Goal: Information Seeking & Learning: Learn about a topic

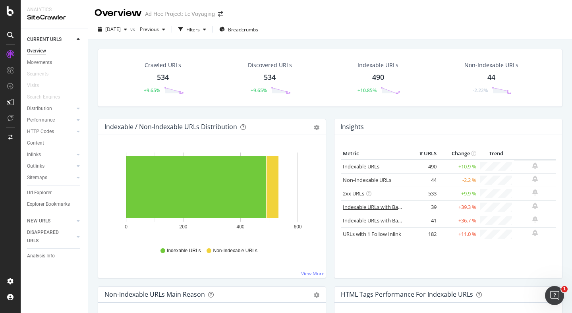
click at [361, 204] on link "Indexable URLs with Bad H1" at bounding box center [376, 206] width 66 height 7
click at [361, 219] on link "Indexable URLs with Bad Description" at bounding box center [386, 220] width 87 height 7
click at [360, 234] on link "URLs with 1 Follow Inlink" at bounding box center [372, 233] width 58 height 7
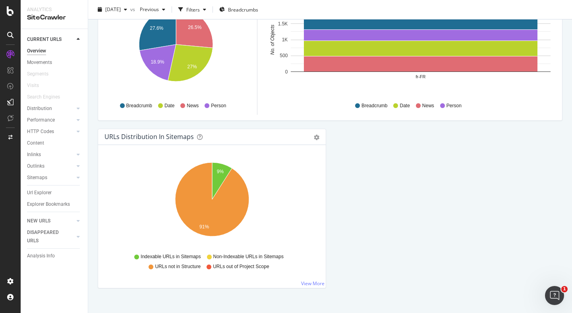
scroll to position [839, 0]
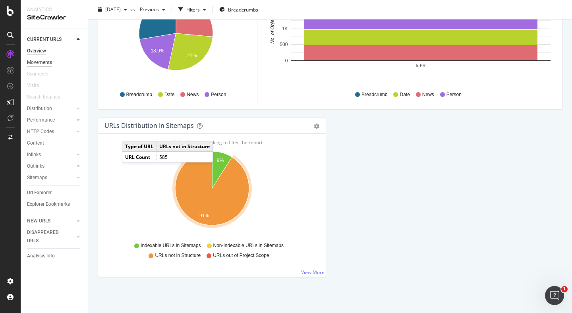
click at [35, 65] on div "Movements" at bounding box center [39, 62] width 25 height 8
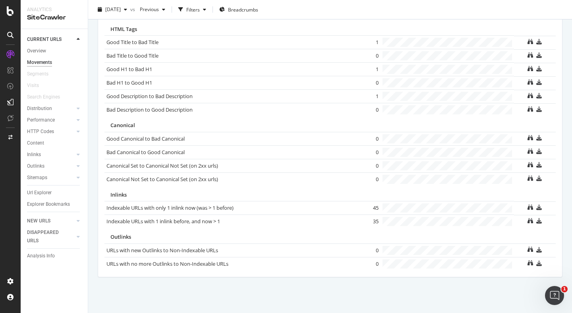
scroll to position [532, 0]
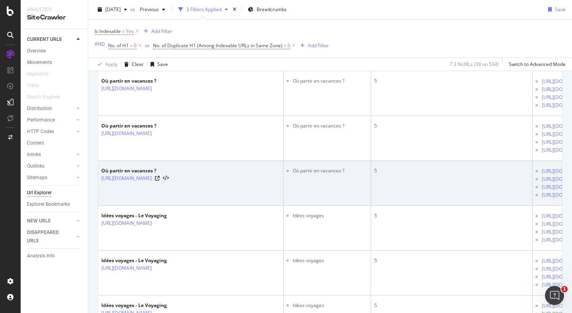
scroll to position [2599, 0]
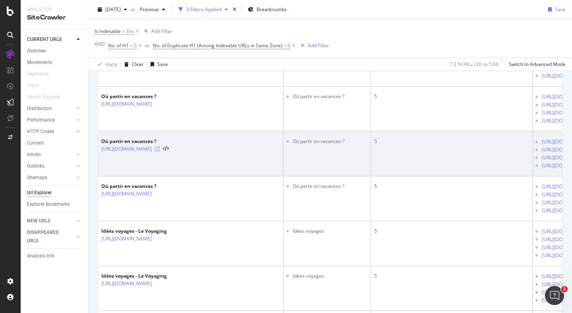
click at [160, 148] on icon at bounding box center [157, 149] width 5 height 5
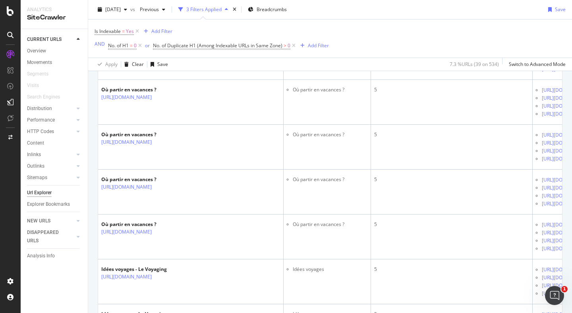
scroll to position [2562, 0]
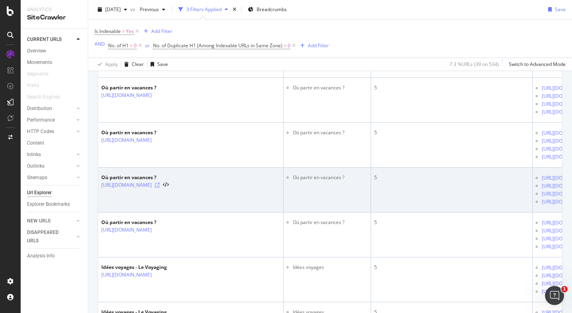
click at [160, 187] on icon at bounding box center [157, 185] width 5 height 5
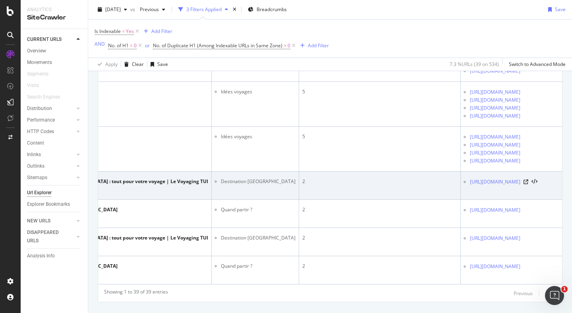
scroll to position [0, 0]
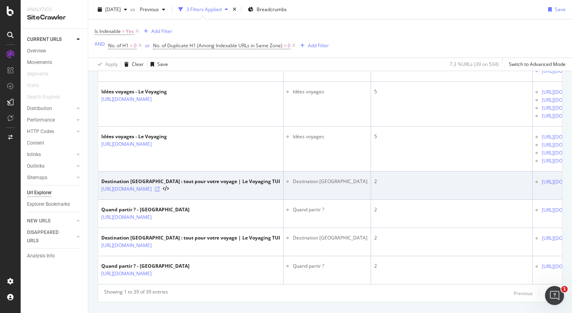
click at [160, 191] on icon at bounding box center [157, 189] width 5 height 5
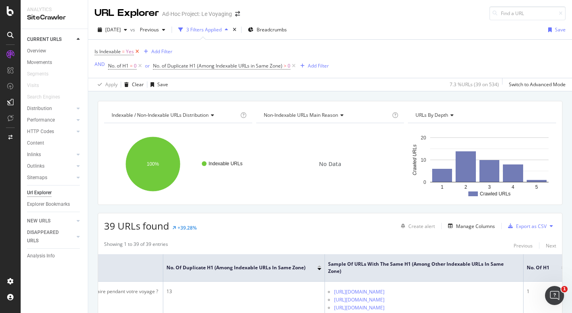
click at [135, 53] on icon at bounding box center [137, 52] width 7 height 8
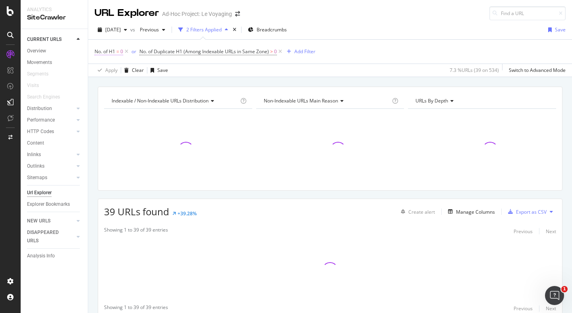
click at [120, 50] on span "0" at bounding box center [121, 51] width 3 height 11
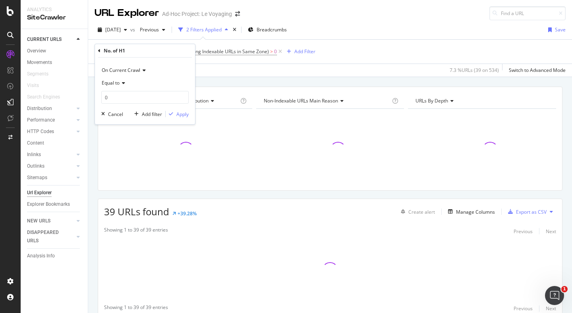
click at [137, 38] on div "2025 Aug. 13th vs Previous 2 Filters Applied Breadcrumbs Save" at bounding box center [330, 31] width 484 height 16
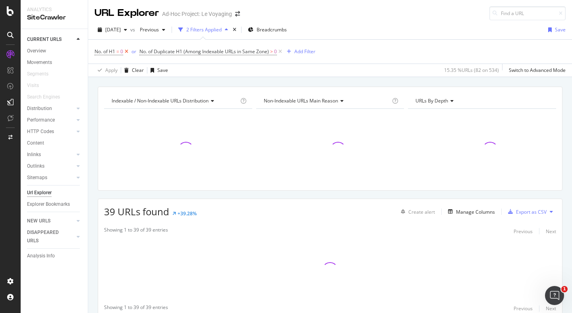
click at [124, 49] on icon at bounding box center [126, 52] width 7 height 8
click at [235, 52] on icon at bounding box center [235, 52] width 7 height 8
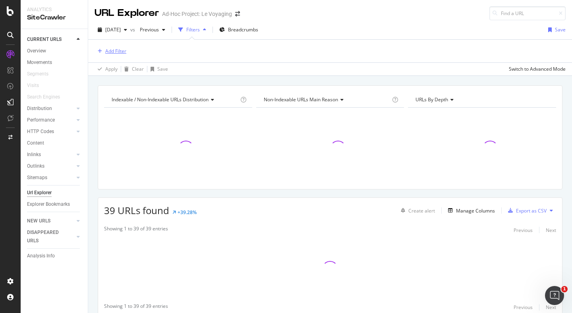
click at [110, 52] on div "Add Filter" at bounding box center [115, 51] width 21 height 7
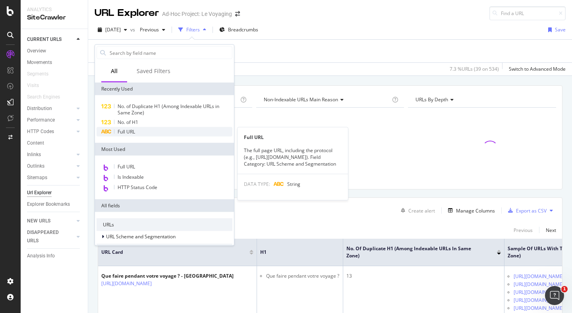
click at [134, 132] on span "Full URL" at bounding box center [126, 131] width 17 height 7
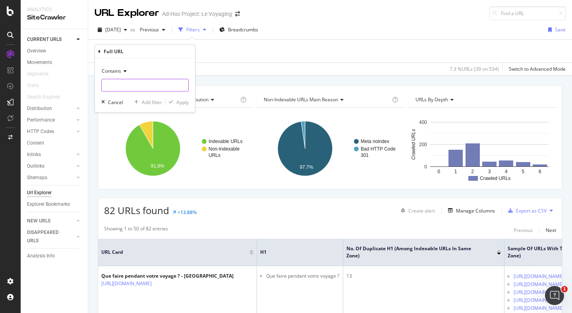
drag, startPoint x: 169, startPoint y: 85, endPoint x: 169, endPoint y: 80, distance: 5.6
click at [169, 85] on input "text" at bounding box center [145, 85] width 87 height 13
paste input "botswana"
type input "botswana"
click at [185, 101] on div "Apply" at bounding box center [182, 102] width 12 height 7
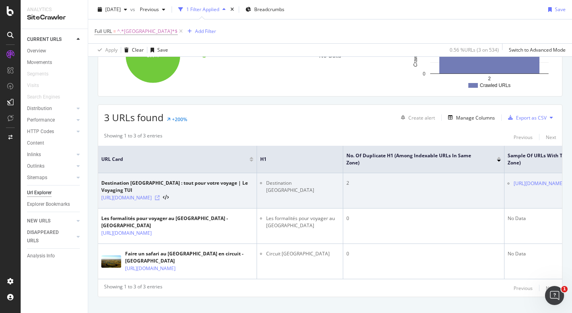
click at [160, 198] on icon at bounding box center [157, 197] width 5 height 5
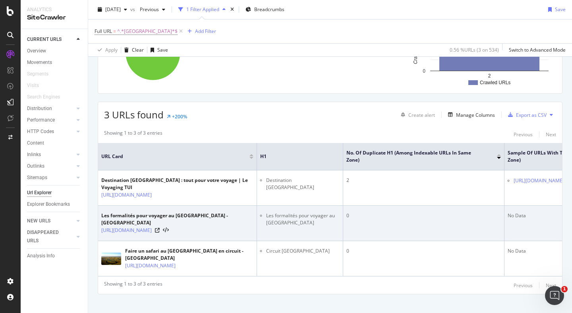
click at [226, 226] on div "https://www.levoyaging.fr/formalites-voyage-botswana/" at bounding box center [177, 230] width 152 height 8
click at [160, 228] on icon at bounding box center [157, 230] width 5 height 5
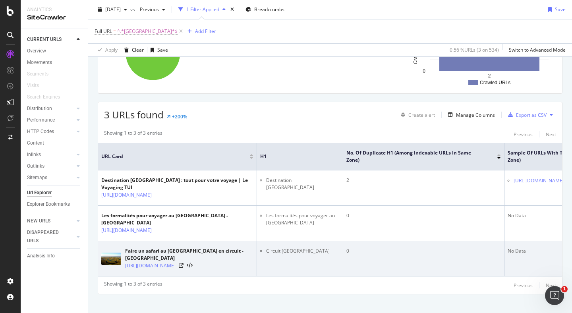
scroll to position [93, 0]
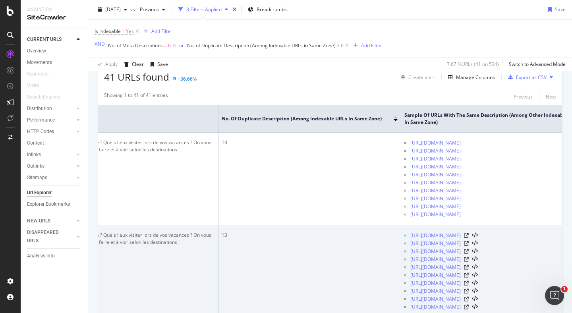
scroll to position [0, 257]
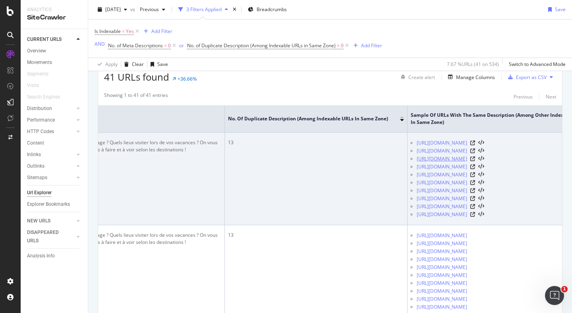
click at [444, 160] on link "https://www.levoyaging.fr/que-faire-en-voyage/page/13/" at bounding box center [442, 159] width 50 height 8
click at [475, 159] on icon at bounding box center [472, 159] width 5 height 5
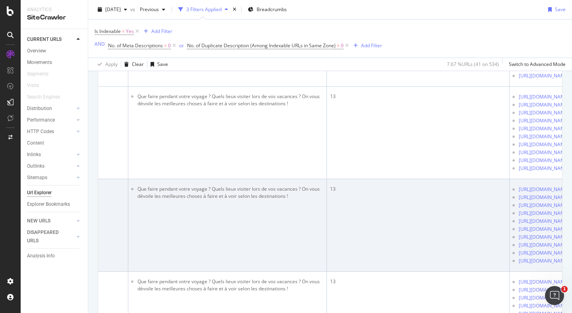
scroll to position [0, 378]
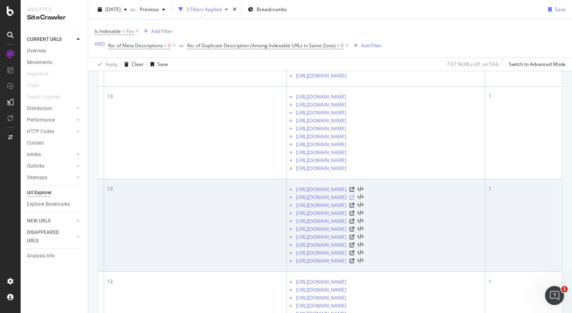
click at [354, 200] on icon at bounding box center [352, 197] width 5 height 5
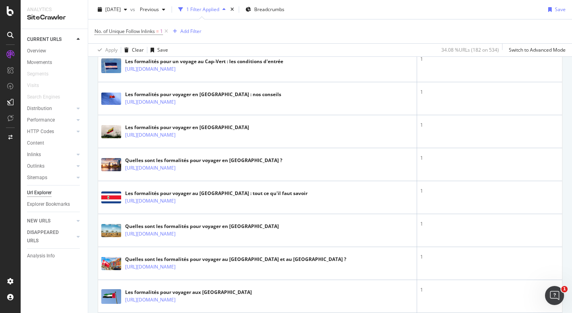
scroll to position [910, 0]
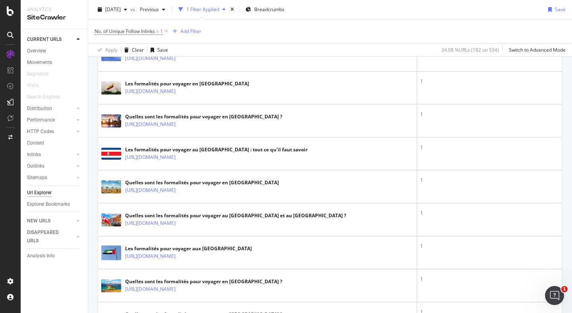
click at [27, 193] on div "Url Explorer" at bounding box center [39, 193] width 25 height 8
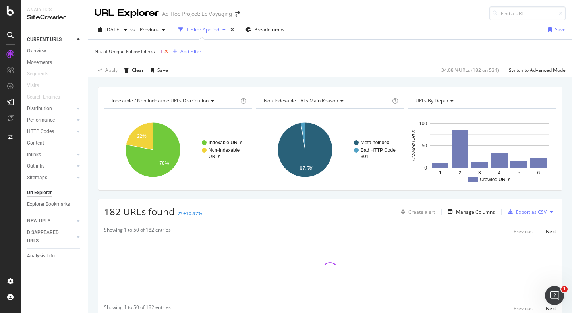
click at [165, 51] on icon at bounding box center [166, 52] width 7 height 8
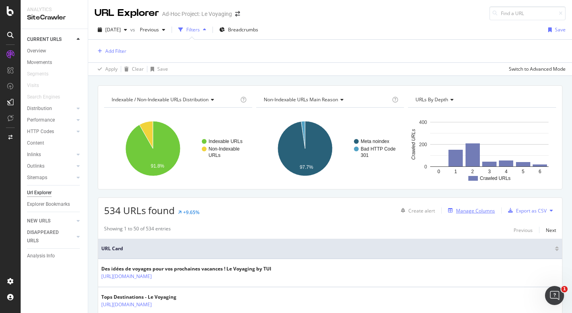
click at [470, 212] on div "Manage Columns" at bounding box center [475, 210] width 39 height 7
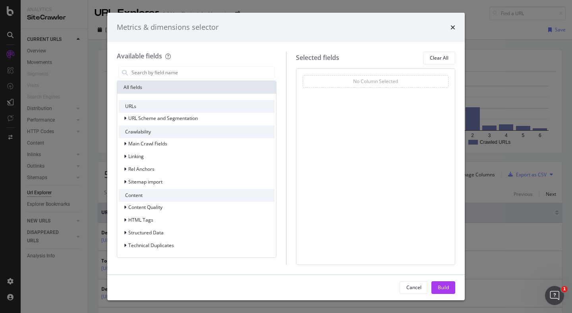
click at [89, 53] on div "Metrics & dimensions selector Available fields All fields URLs URL Scheme and S…" at bounding box center [286, 156] width 572 height 313
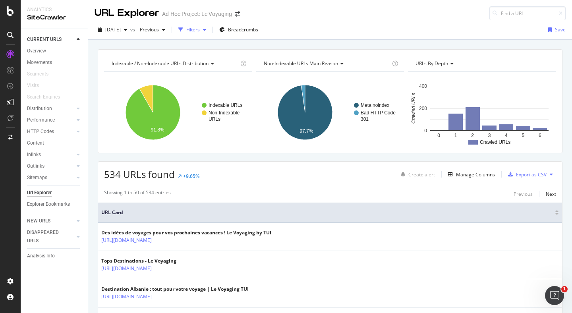
click at [200, 31] on div "Filters" at bounding box center [193, 29] width 14 height 7
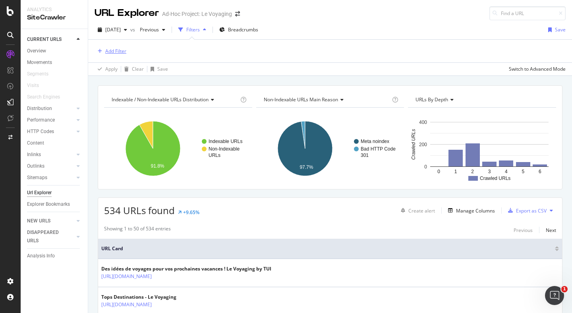
click at [110, 53] on div "Add Filter" at bounding box center [115, 51] width 21 height 7
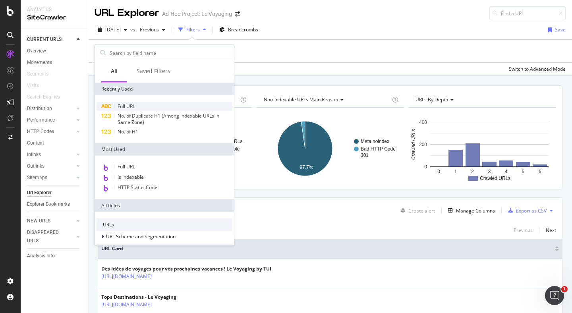
click at [118, 102] on div "Full URL" at bounding box center [165, 107] width 136 height 10
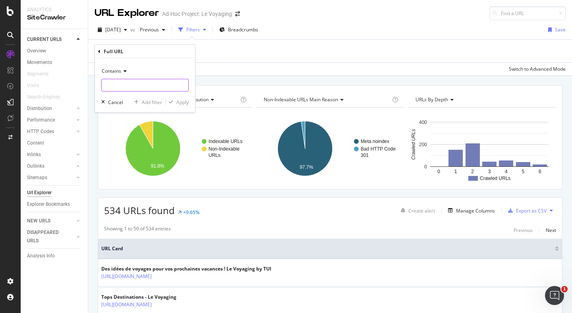
click at [122, 82] on input "text" at bounding box center [145, 85] width 87 height 13
type input "/destination"
click at [178, 103] on div "Apply" at bounding box center [182, 102] width 12 height 7
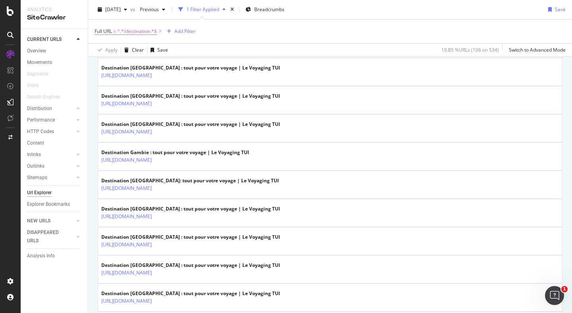
scroll to position [1403, 0]
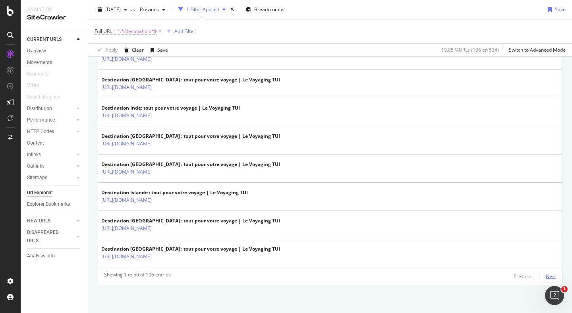
click at [547, 276] on div "Next" at bounding box center [551, 276] width 10 height 7
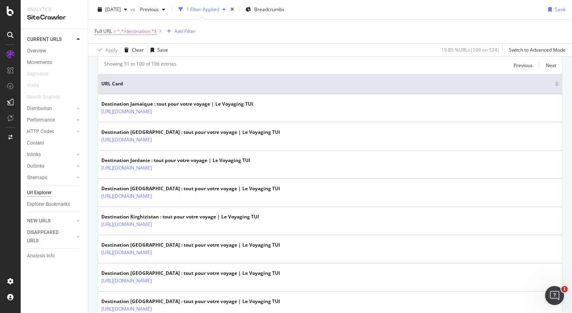
scroll to position [121, 0]
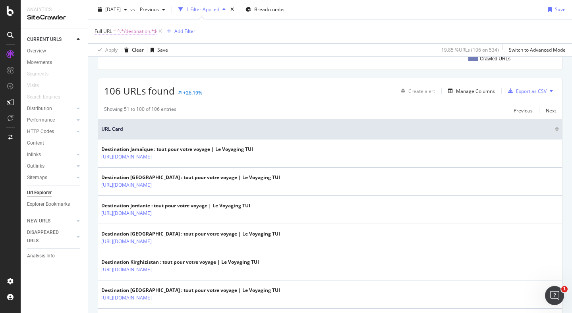
click at [139, 35] on span "^.*/destination.*$" at bounding box center [137, 31] width 40 height 11
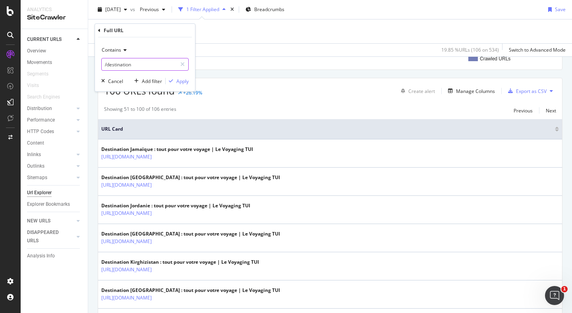
click at [132, 62] on input "/destination" at bounding box center [139, 64] width 75 height 13
type input "ou-partir"
click at [180, 80] on div "Apply" at bounding box center [182, 81] width 12 height 7
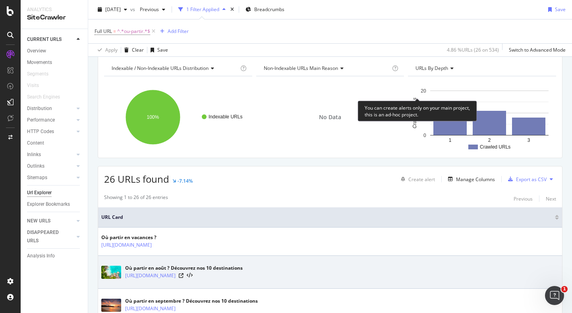
scroll to position [121, 0]
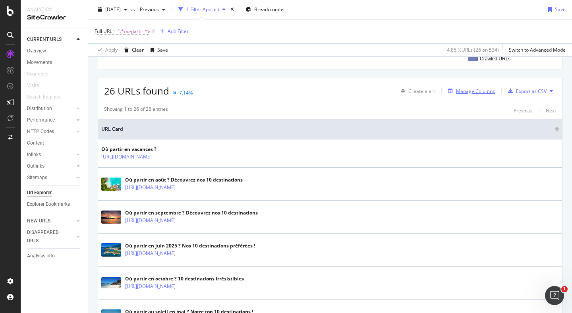
click at [461, 92] on div "Manage Columns" at bounding box center [475, 91] width 39 height 7
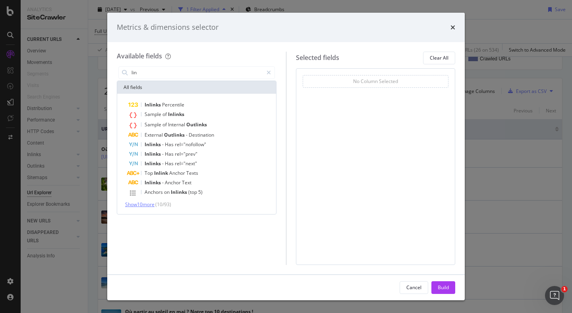
click at [144, 207] on span "Show 10 more" at bounding box center [139, 204] width 29 height 7
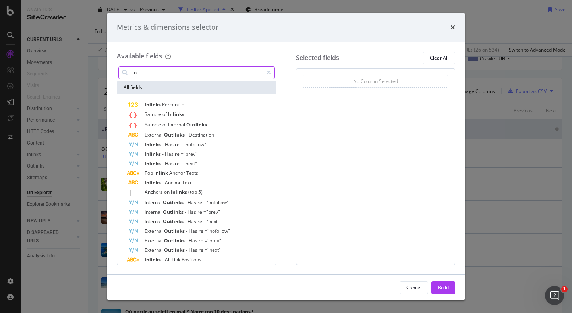
click at [149, 76] on input "lin" at bounding box center [197, 73] width 132 height 12
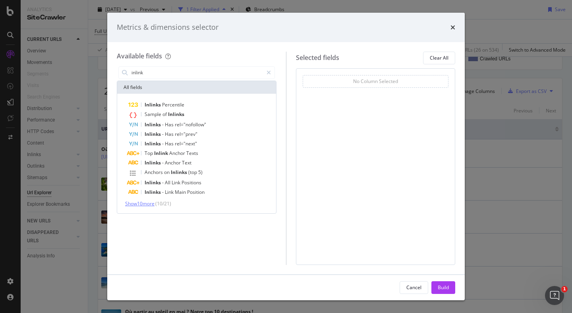
click at [151, 205] on span "Show 10 more" at bounding box center [139, 203] width 29 height 7
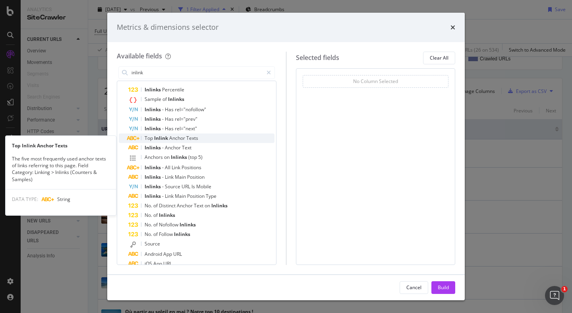
scroll to position [0, 0]
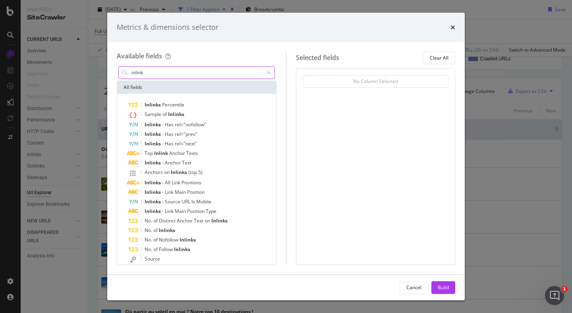
click at [145, 76] on input "inlink" at bounding box center [197, 73] width 132 height 12
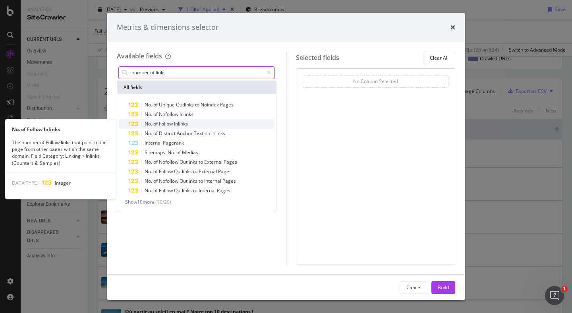
type input "number of links"
click at [170, 125] on span "Follow" at bounding box center [166, 123] width 15 height 7
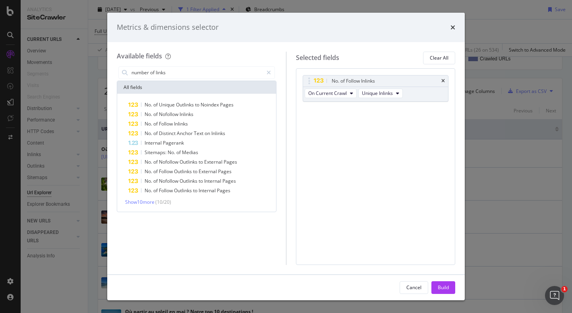
click at [436, 278] on div "Cancel Build" at bounding box center [285, 287] width 357 height 25
click at [436, 281] on button "Build" at bounding box center [443, 287] width 24 height 13
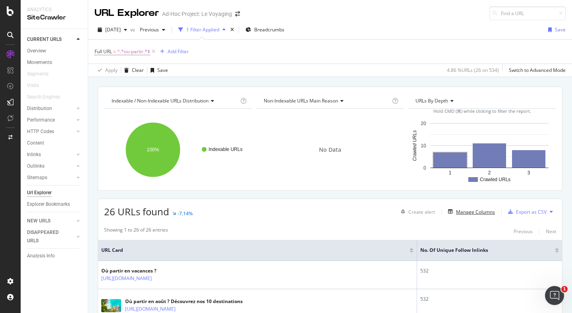
scroll to position [10, 0]
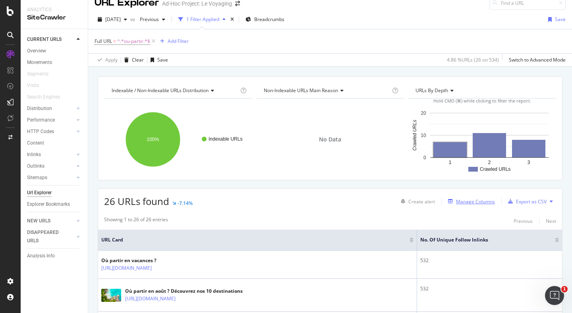
click at [470, 203] on div "Manage Columns" at bounding box center [475, 201] width 39 height 7
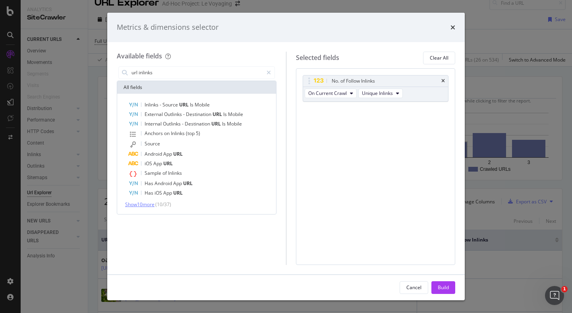
click at [150, 202] on span "Show 10 more" at bounding box center [139, 204] width 29 height 7
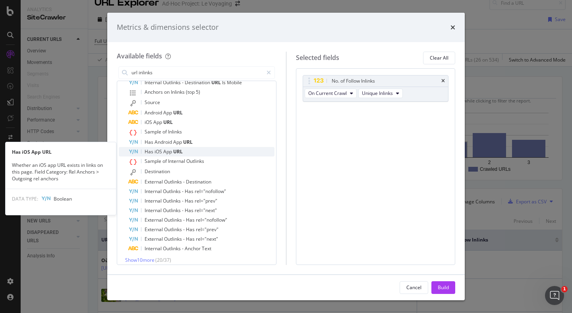
scroll to position [46, 0]
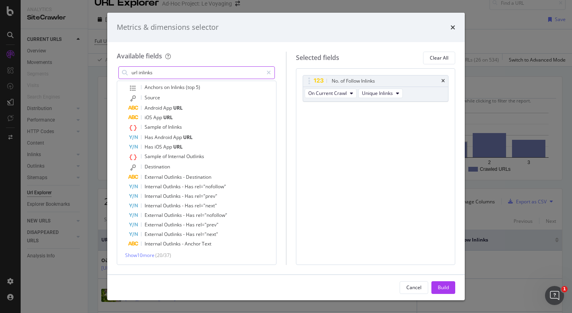
click at [137, 72] on input "url inlinks" at bounding box center [197, 73] width 132 height 12
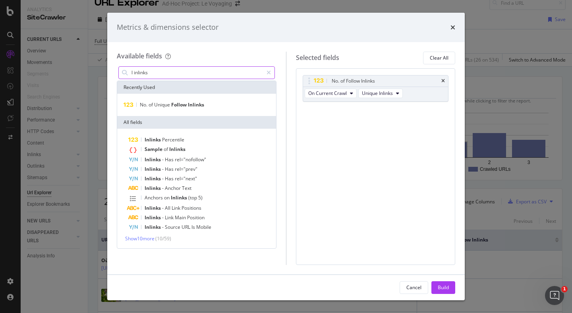
scroll to position [0, 0]
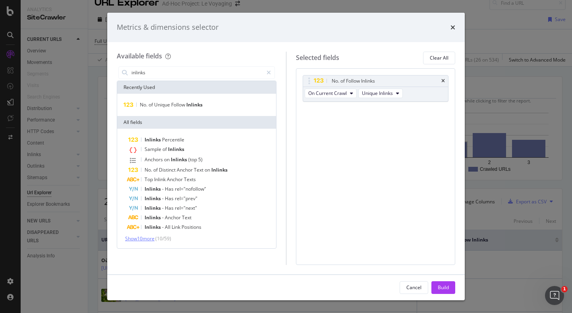
click at [149, 238] on span "Show 10 more" at bounding box center [139, 238] width 29 height 7
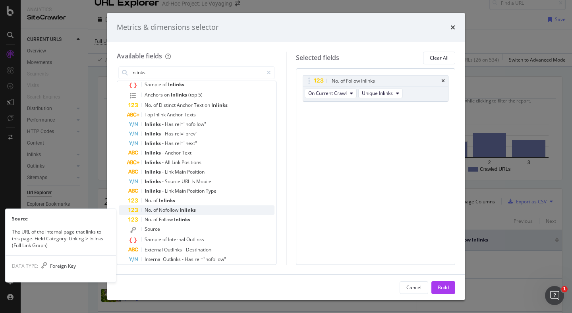
scroll to position [80, 0]
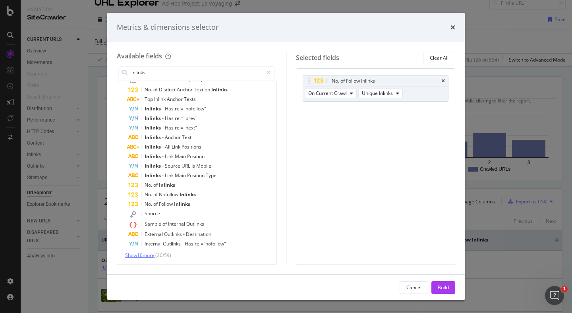
click at [149, 256] on span "Show 10 more" at bounding box center [139, 255] width 29 height 7
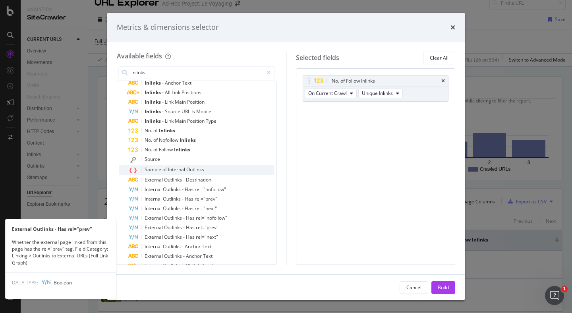
scroll to position [176, 0]
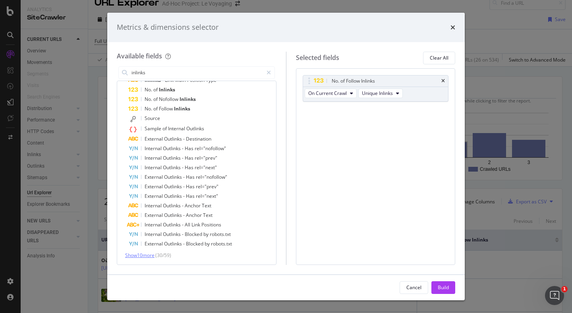
click at [147, 255] on span "Show 10 more" at bounding box center [139, 255] width 29 height 7
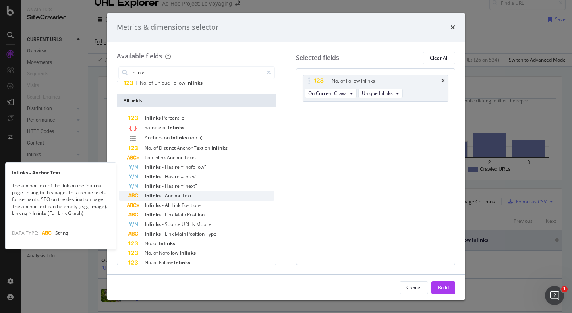
scroll to position [0, 0]
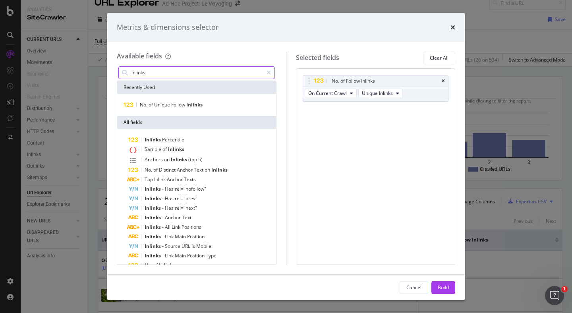
click at [154, 67] on input "inlinks" at bounding box center [197, 73] width 132 height 12
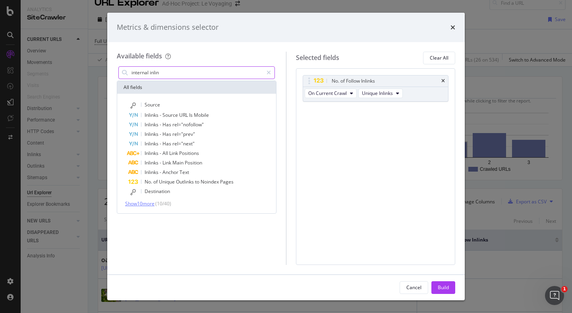
type input "internal inlin"
click at [150, 204] on span "Show 10 more" at bounding box center [139, 203] width 29 height 7
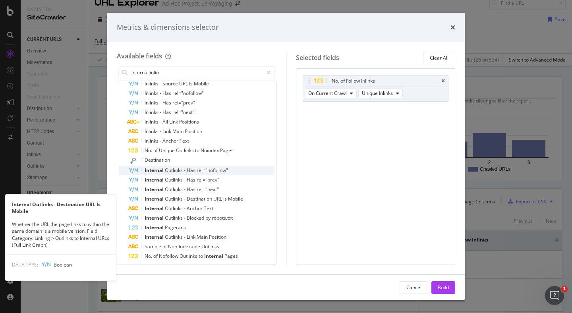
scroll to position [44, 0]
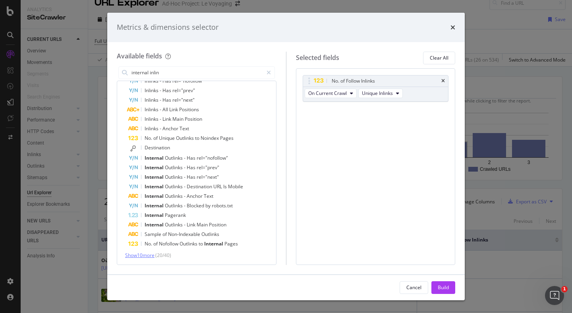
click at [151, 255] on span "Show 10 more" at bounding box center [139, 255] width 29 height 7
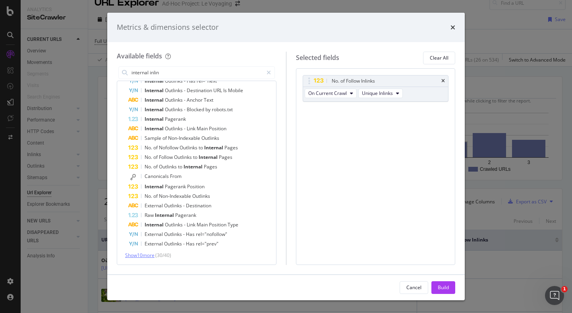
click at [155, 253] on span "Show 10 more" at bounding box center [139, 255] width 29 height 7
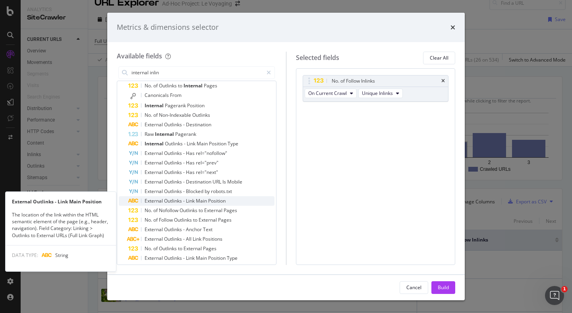
scroll to position [225, 0]
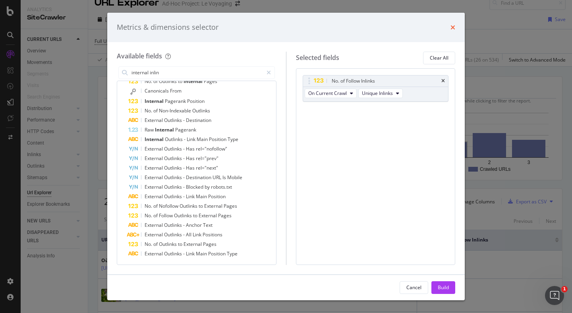
click at [452, 25] on icon "times" at bounding box center [452, 27] width 5 height 6
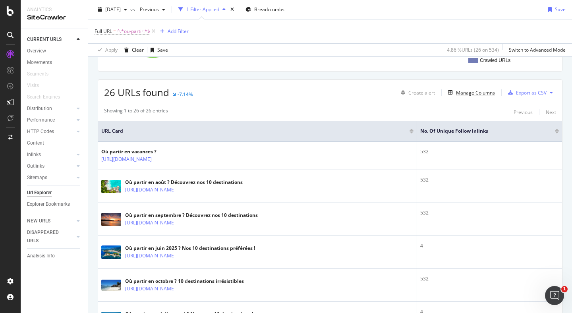
scroll to position [145, 0]
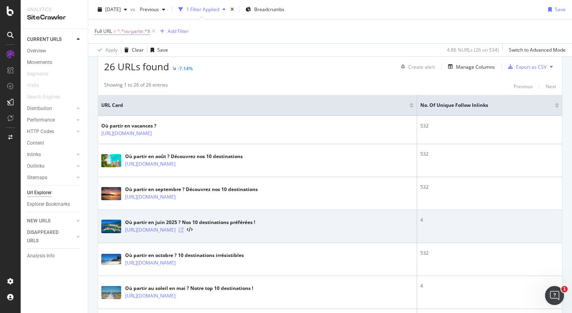
click at [184, 231] on icon at bounding box center [181, 230] width 5 height 5
click at [193, 231] on icon at bounding box center [190, 230] width 6 height 6
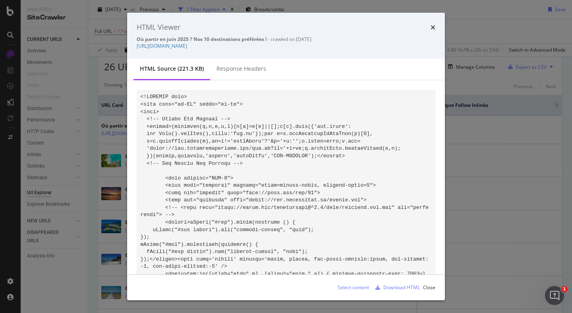
click at [66, 163] on div "HTML Viewer Où partir en juin 2025 ? Nos 10 destinations préférées ! - crawled …" at bounding box center [286, 156] width 572 height 313
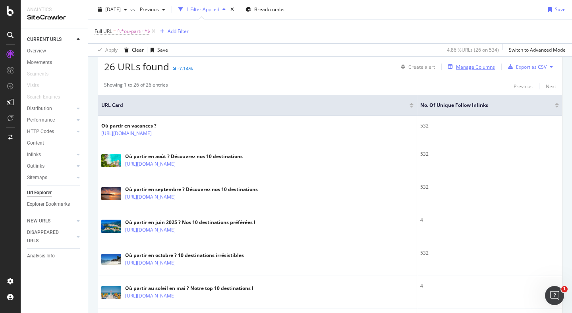
click at [483, 68] on div "Manage Columns" at bounding box center [475, 67] width 39 height 7
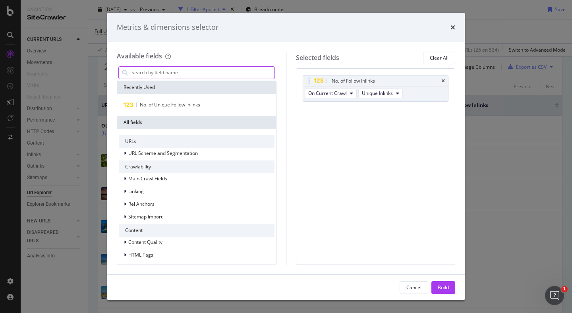
click at [180, 71] on input "modal" at bounding box center [203, 73] width 144 height 12
paste input "Inlinks URLs"
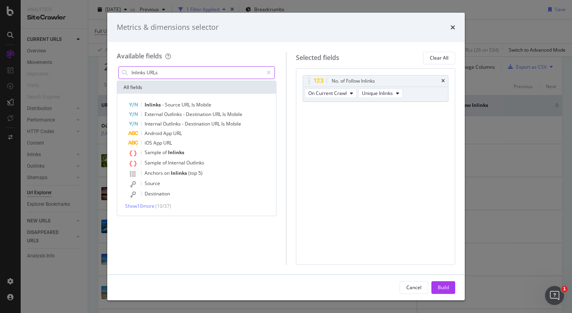
click at [139, 75] on input "Inlinks URLs" at bounding box center [197, 73] width 132 height 12
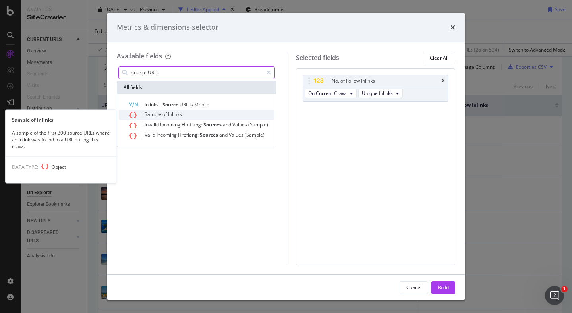
type input "source URLs"
click at [180, 115] on span "Inlinks" at bounding box center [175, 114] width 14 height 7
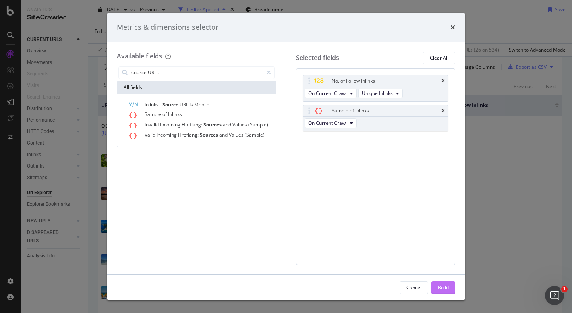
click at [446, 285] on div "Build" at bounding box center [443, 287] width 11 height 7
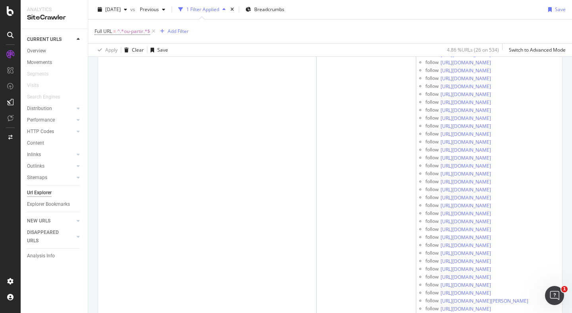
scroll to position [7767, 0]
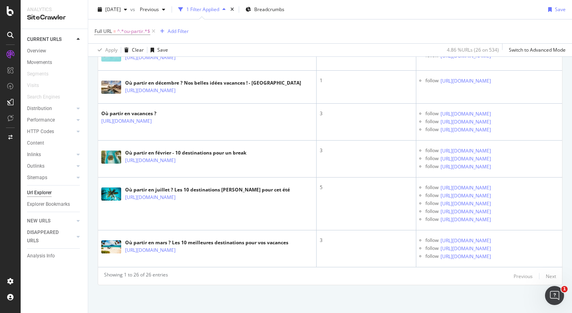
scroll to position [12924, 0]
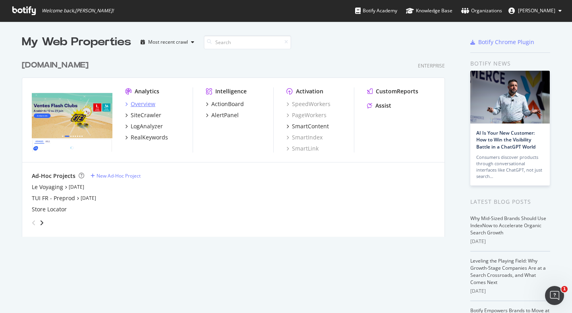
click at [137, 104] on div "Overview" at bounding box center [143, 104] width 25 height 8
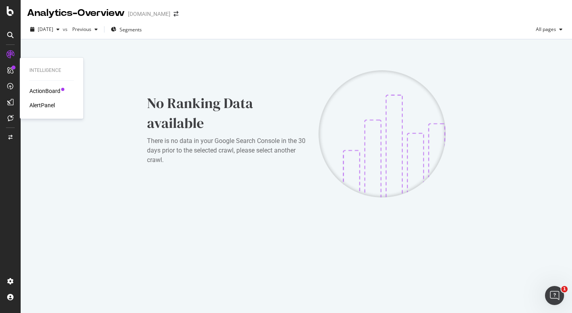
click at [45, 89] on div "ActionBoard" at bounding box center [44, 91] width 31 height 8
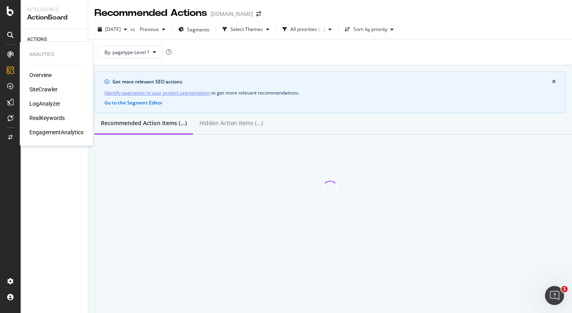
click at [42, 78] on div "Overview" at bounding box center [40, 75] width 23 height 8
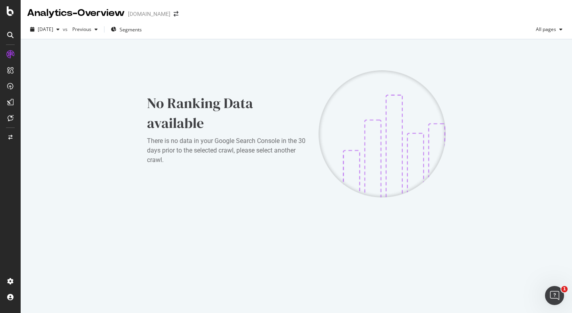
click at [9, 17] on div at bounding box center [10, 156] width 21 height 313
click at [9, 14] on icon at bounding box center [10, 11] width 7 height 10
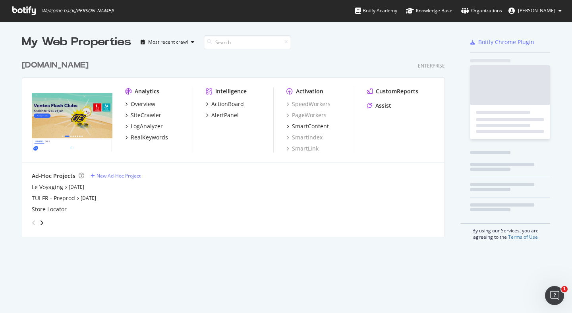
scroll to position [313, 572]
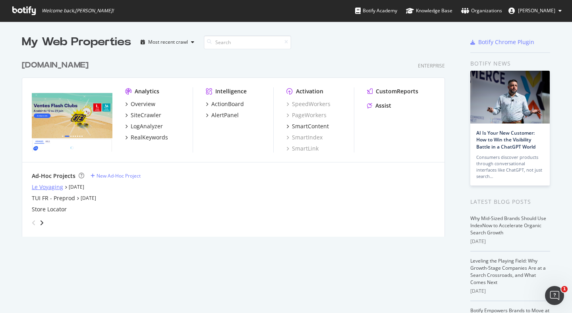
click at [43, 189] on div "Le Voyaging" at bounding box center [47, 187] width 31 height 8
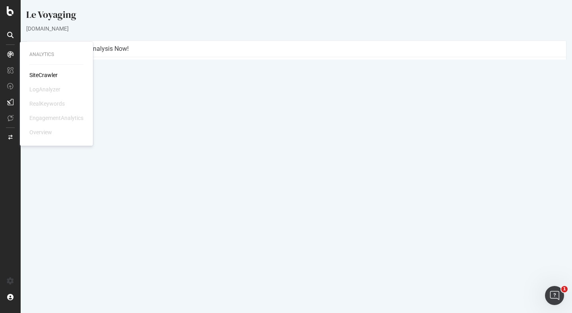
click at [42, 78] on div "SiteCrawler" at bounding box center [43, 75] width 28 height 8
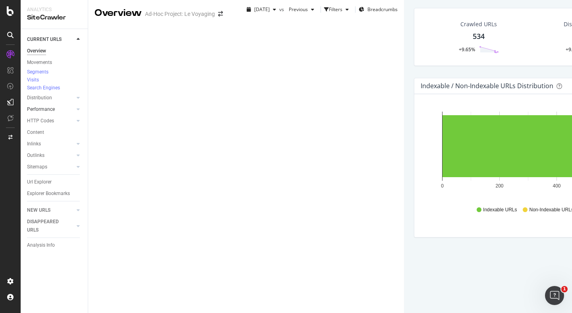
click at [54, 114] on link "Performance" at bounding box center [50, 109] width 47 height 8
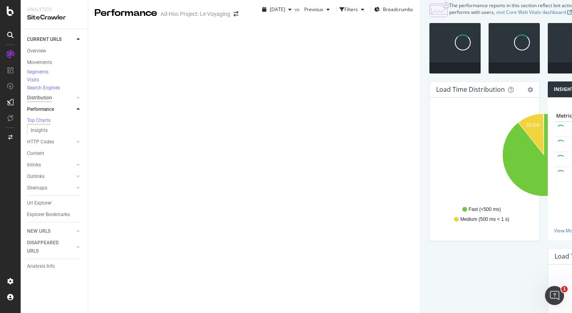
click at [40, 102] on div "Distribution" at bounding box center [39, 98] width 25 height 8
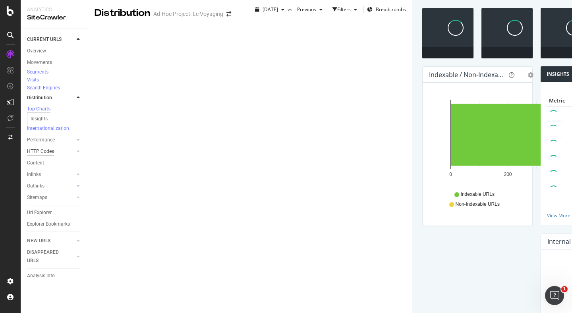
click at [45, 156] on div "HTTP Codes" at bounding box center [40, 151] width 27 height 8
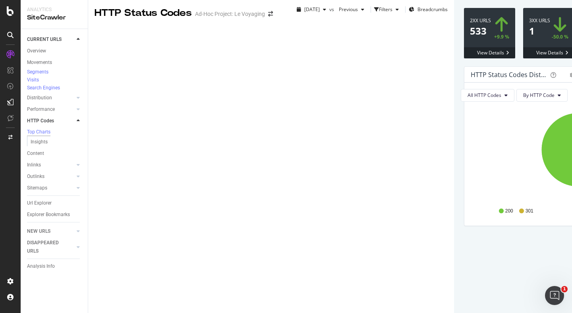
click at [523, 58] on span at bounding box center [548, 33] width 51 height 50
